Goal: Task Accomplishment & Management: Manage account settings

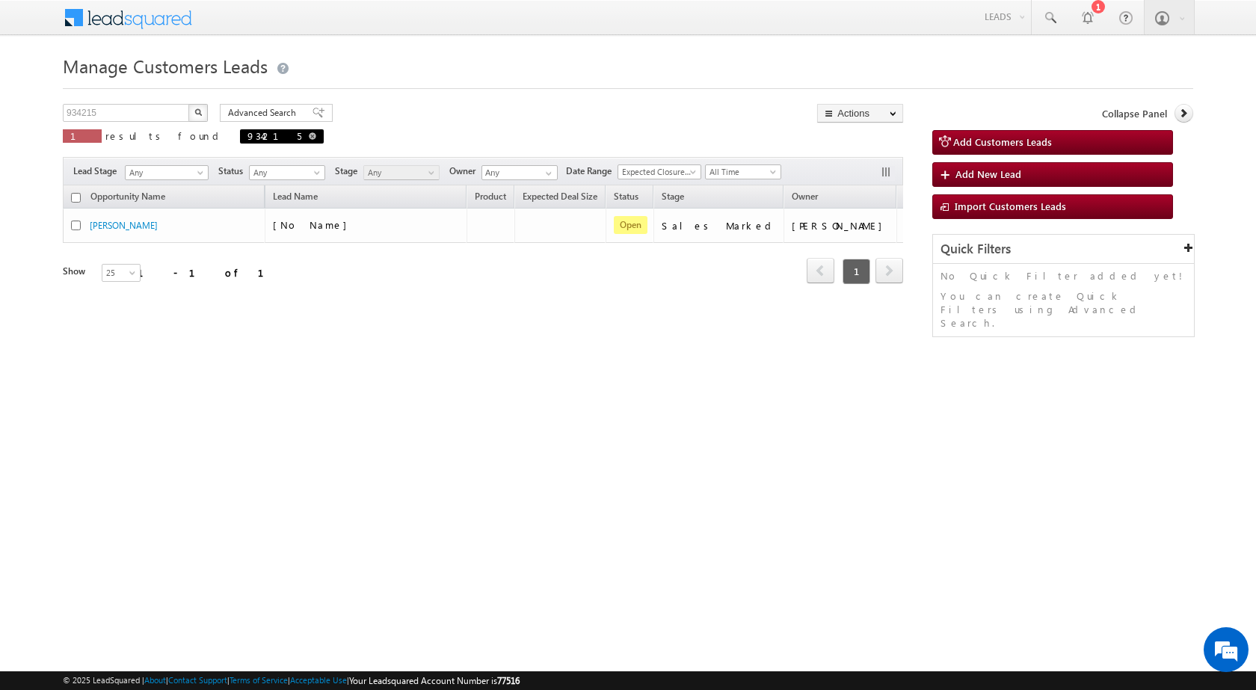
click at [309, 139] on span at bounding box center [312, 135] width 7 height 7
type input "Search Customers Leads"
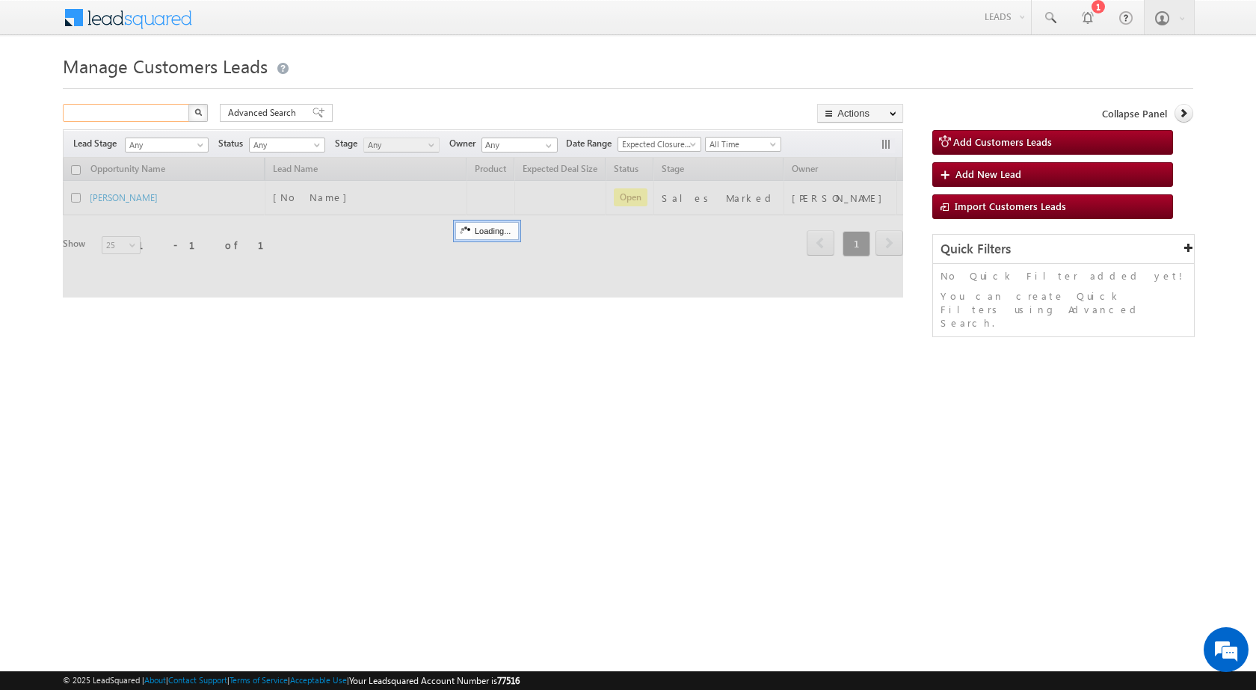
click at [140, 114] on input "text" at bounding box center [127, 113] width 128 height 18
paste input "934018"
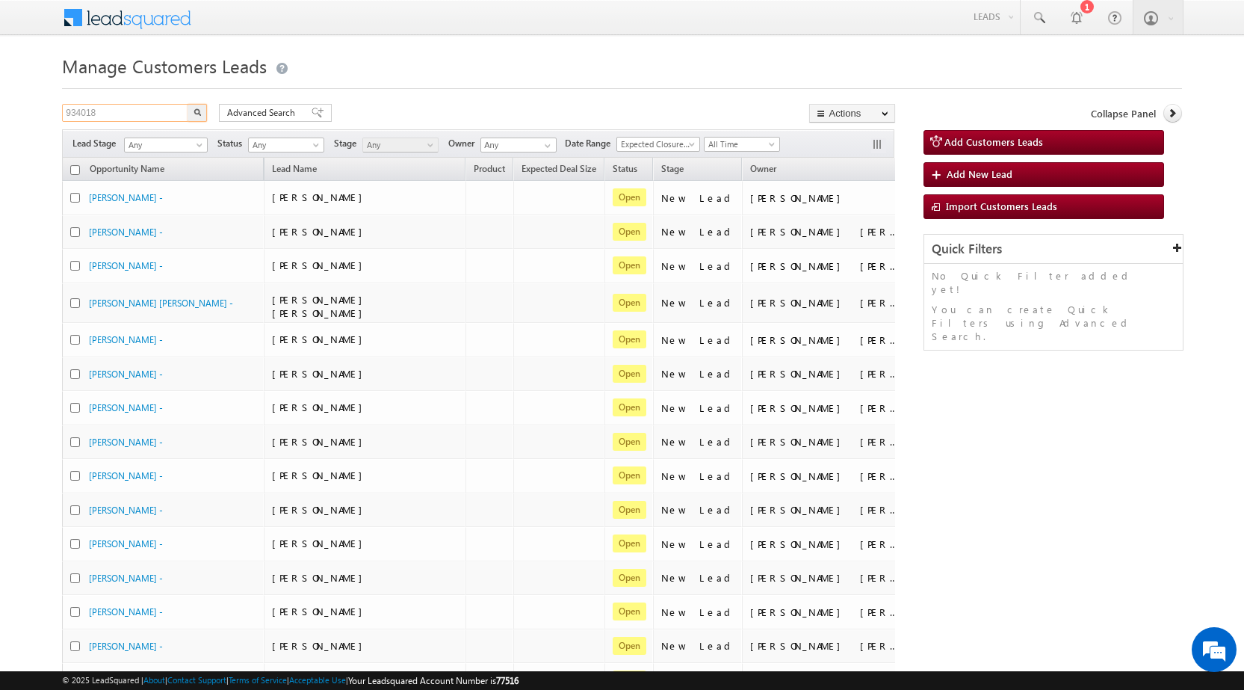
type input "934018"
click at [188, 104] on button "button" at bounding box center [197, 113] width 19 height 18
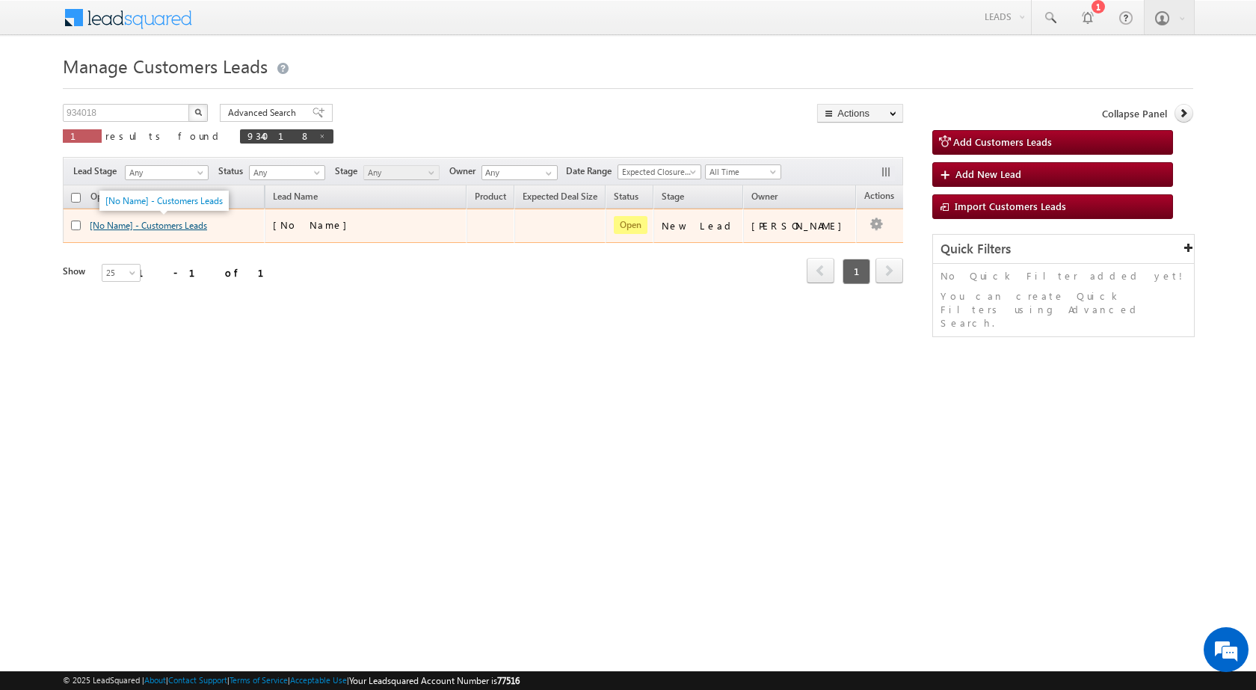
click at [184, 225] on link "[No Name] - Customers Leads" at bounding box center [148, 225] width 117 height 11
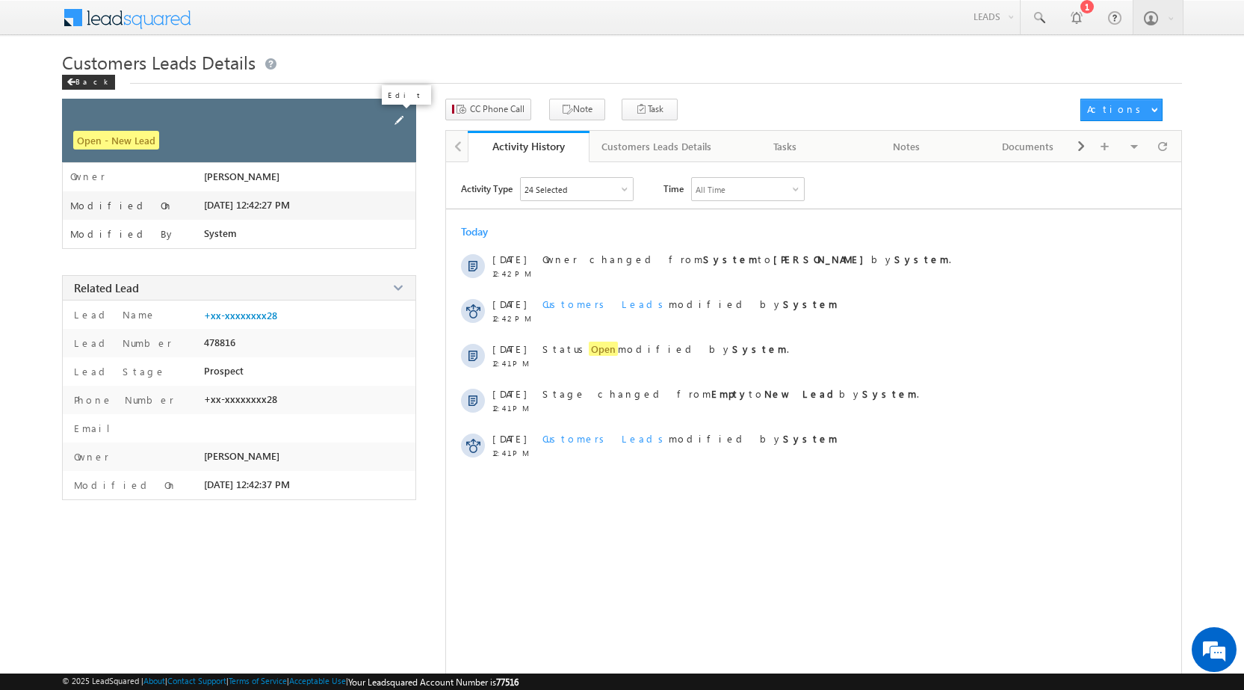
click at [400, 116] on span at bounding box center [399, 120] width 16 height 16
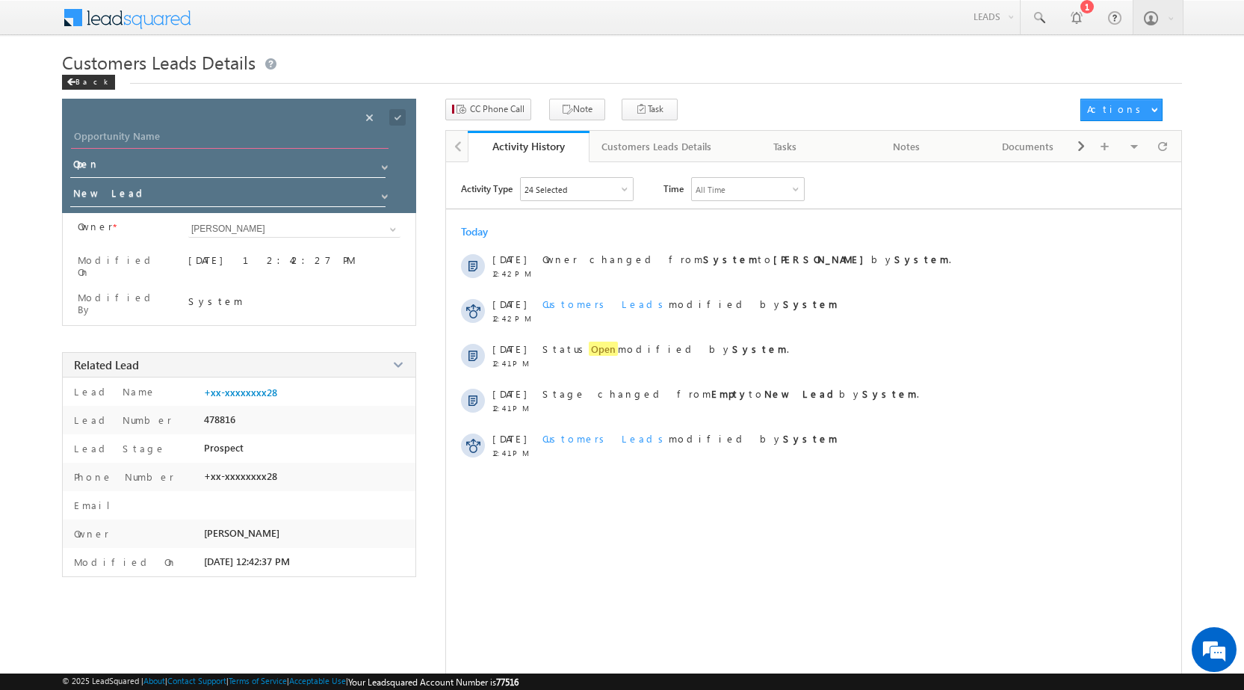
click at [164, 141] on input "Opportunity Name" at bounding box center [230, 138] width 318 height 21
paste input "[PERSON_NAME]"
type input "[PERSON_NAME]"
click at [132, 191] on input "New Lead" at bounding box center [228, 196] width 317 height 24
click at [151, 218] on link "Sales Marked" at bounding box center [228, 216] width 317 height 17
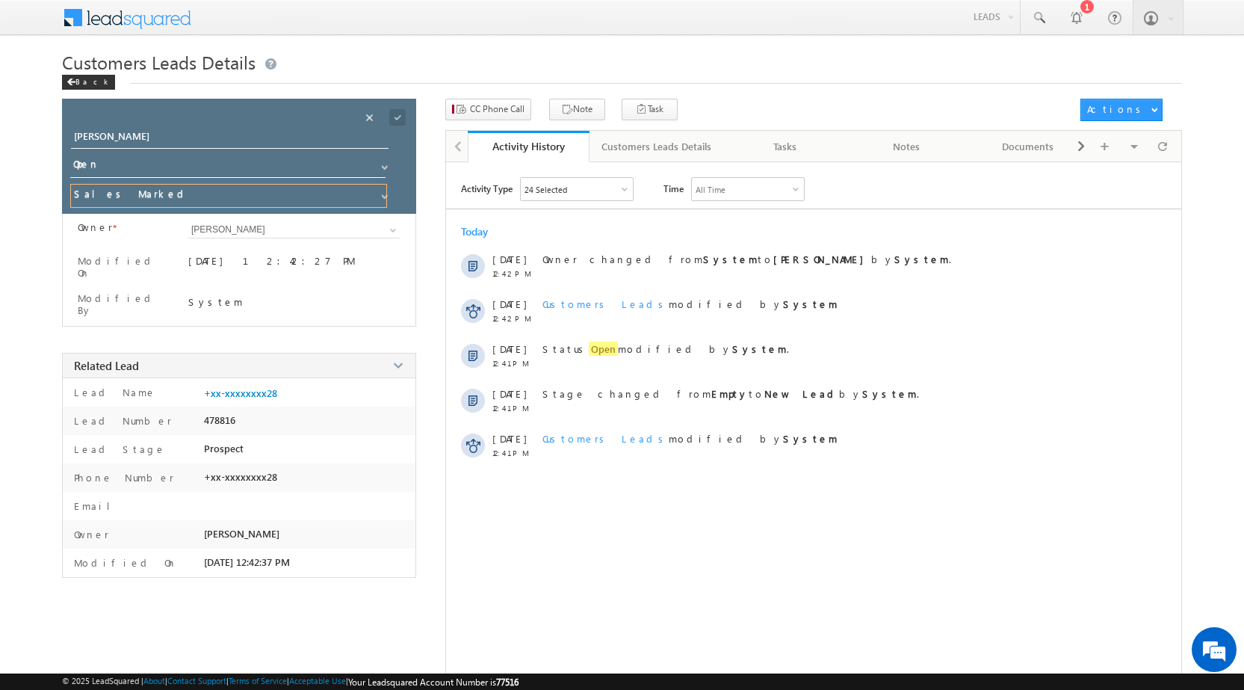
type input "Sales Marked"
click at [395, 115] on span at bounding box center [397, 117] width 16 height 16
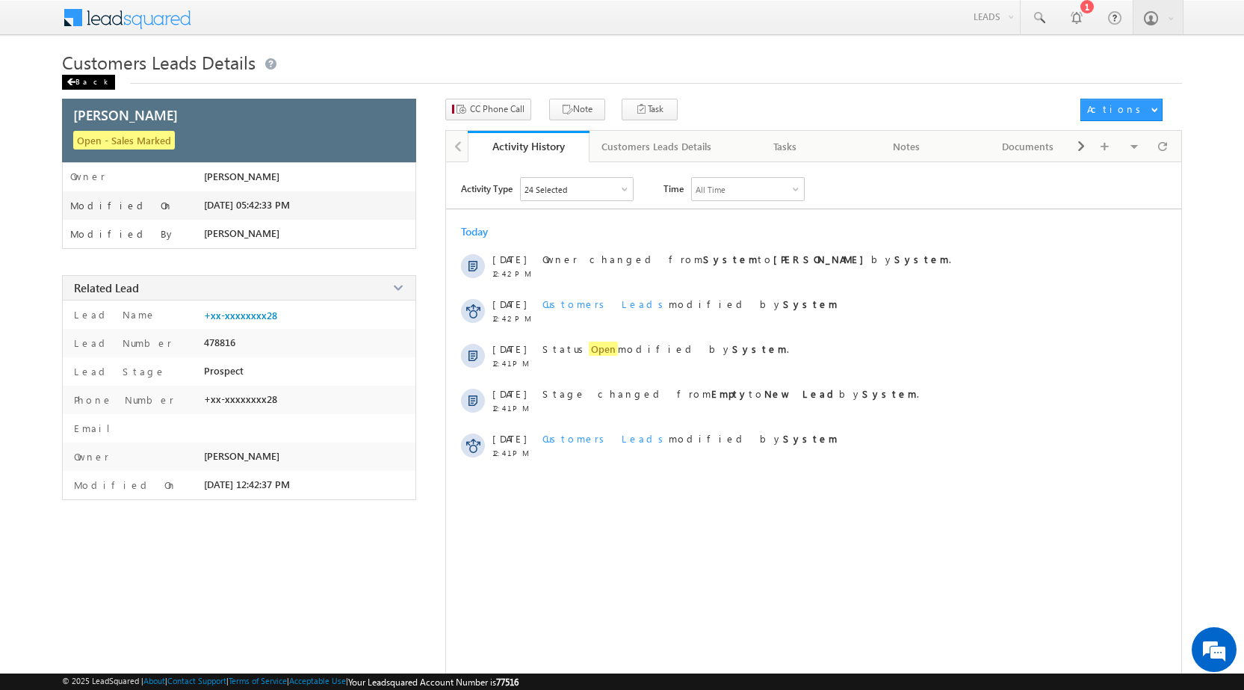
click at [93, 89] on div "Back" at bounding box center [88, 82] width 53 height 15
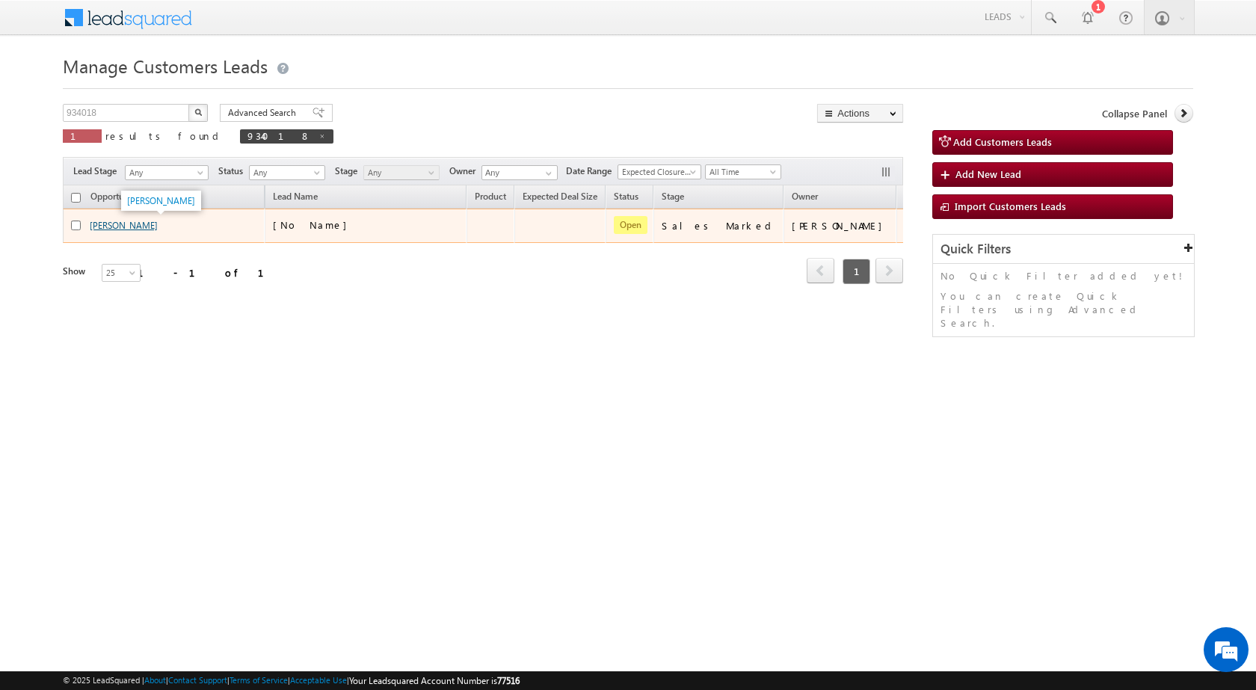
click at [110, 229] on link "[PERSON_NAME]" at bounding box center [124, 225] width 68 height 11
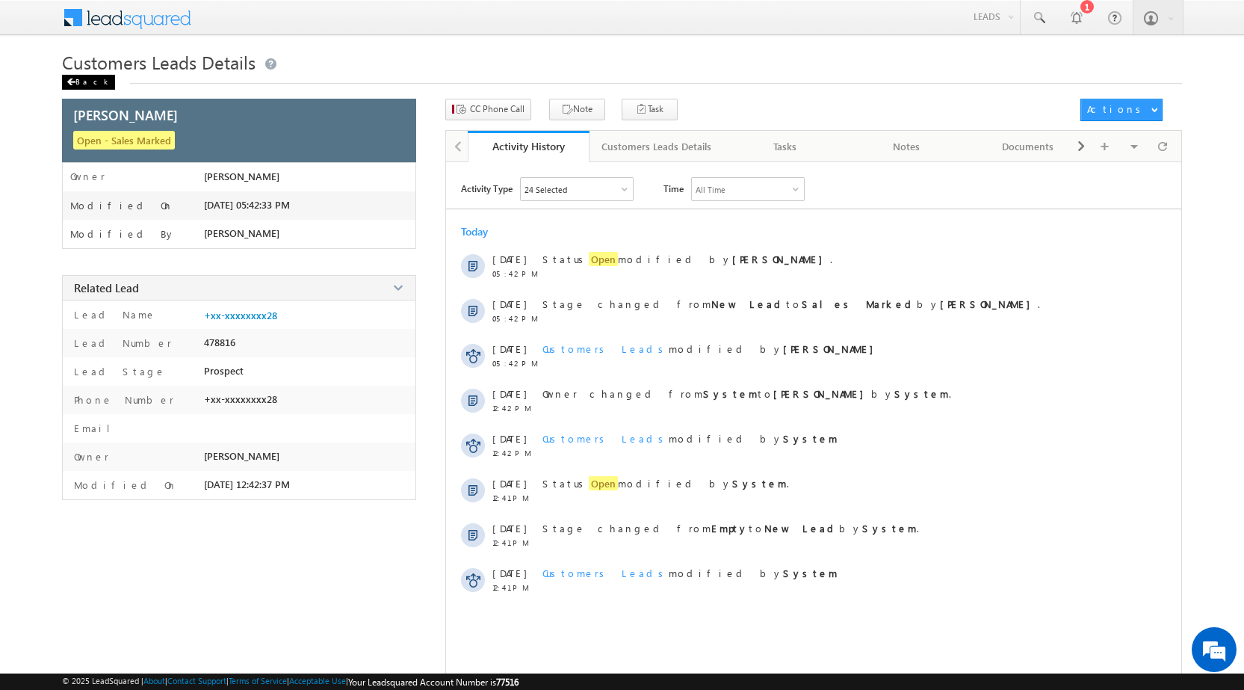
click at [72, 84] on span at bounding box center [71, 81] width 9 height 7
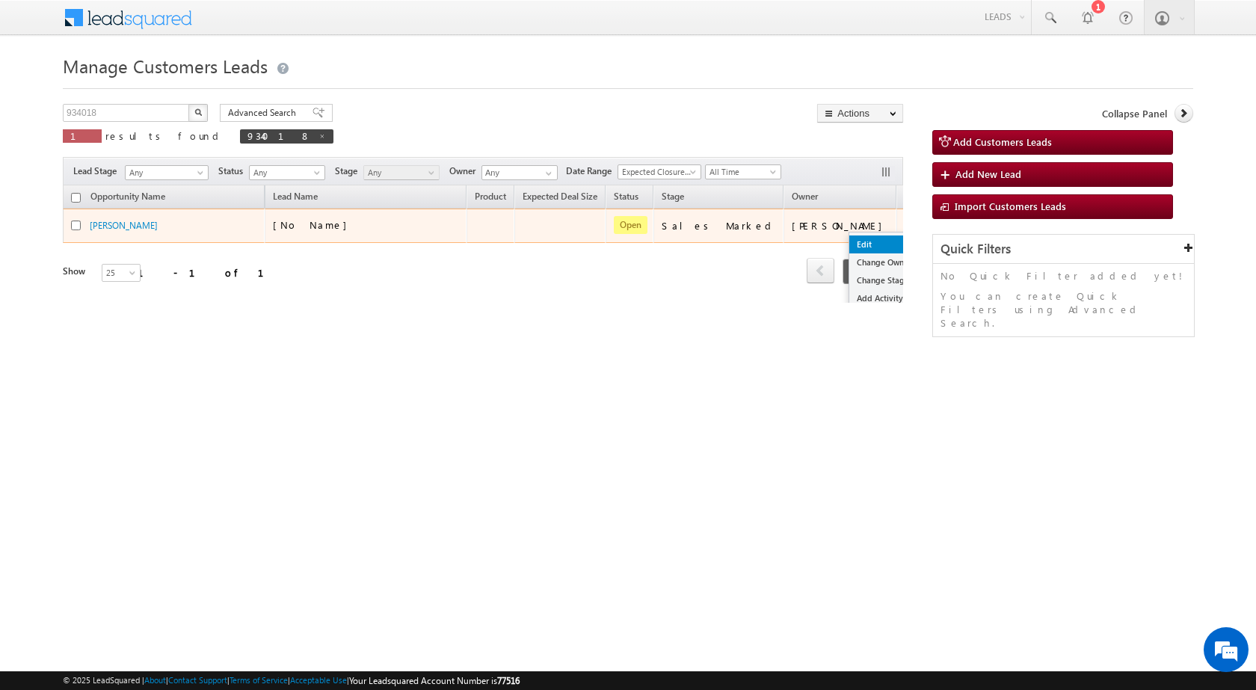
click at [849, 235] on link "Edit" at bounding box center [886, 244] width 75 height 18
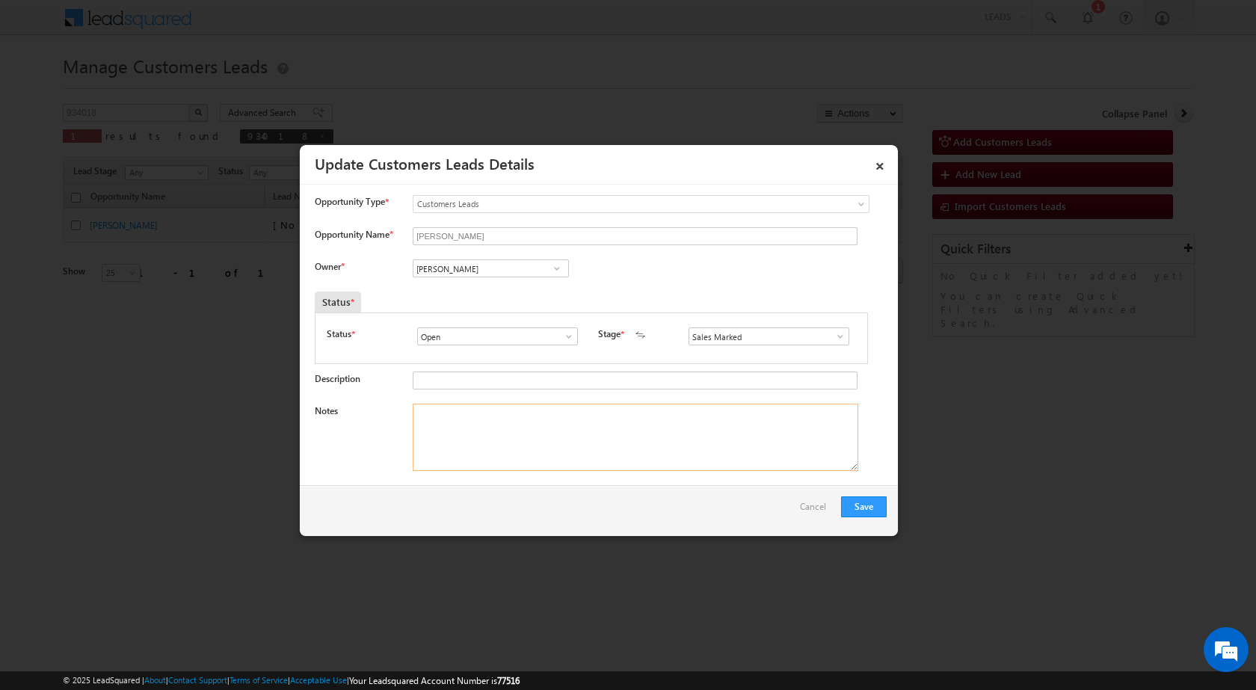
click at [463, 419] on textarea "Notes" at bounding box center [635, 437] width 445 height 67
paste textarea "Mobile no - [PHONE_NUMBER] / Name - [PERSON_NAME] / P + C / Lv - 30 lac / job -…"
type textarea "Mobile no - [PHONE_NUMBER] / Name - [PERSON_NAME] / P + C / Lv - 30 lac / job -…"
click at [461, 277] on input "[PERSON_NAME]" at bounding box center [491, 268] width 156 height 18
paste input "vaibhav.dhanke@sgrlimited.in"
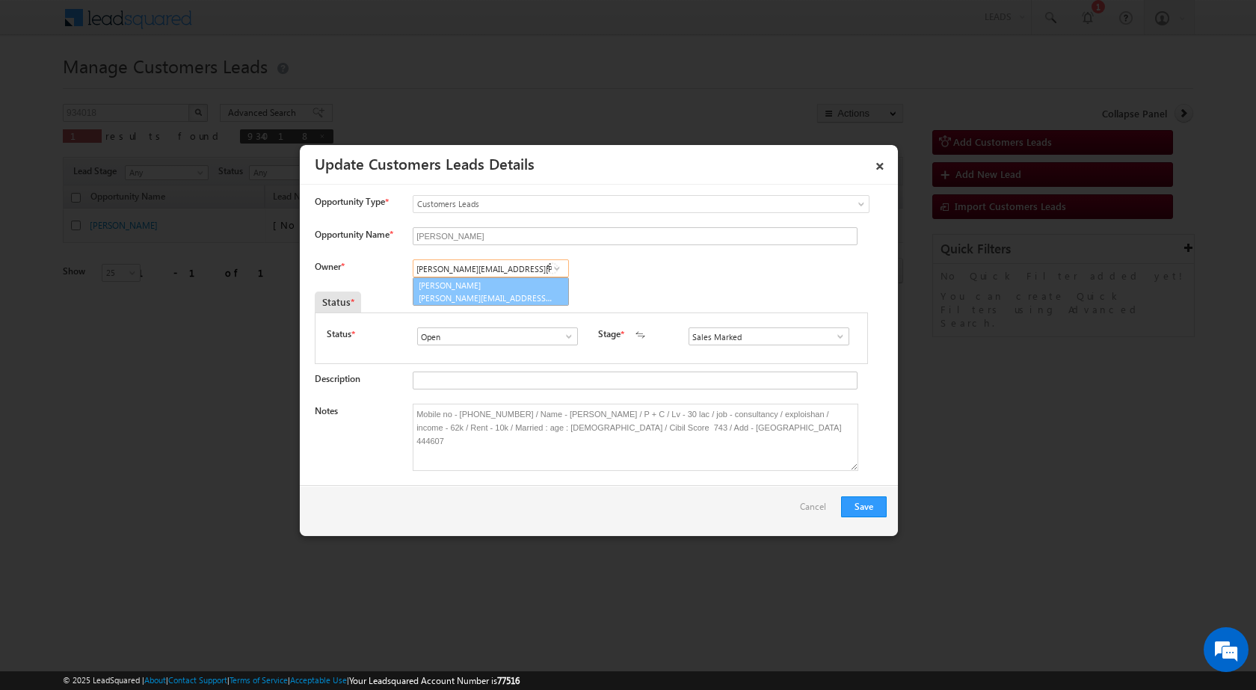
click at [460, 292] on span "vaibhav.dhanke@sgrlimited.in" at bounding box center [486, 297] width 135 height 11
type input "Vaibhav Shankar Dhanke"
click at [863, 505] on button "Save" at bounding box center [864, 506] width 46 height 21
